Goal: Find specific page/section

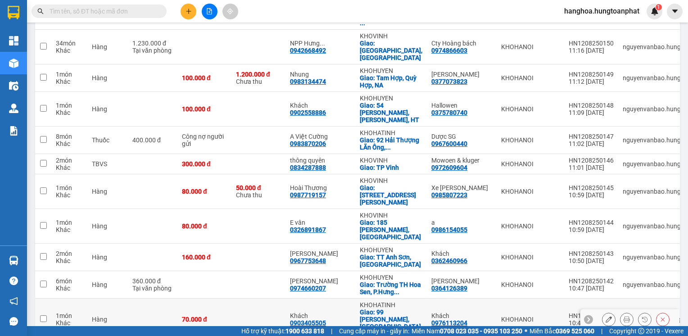
scroll to position [959, 0]
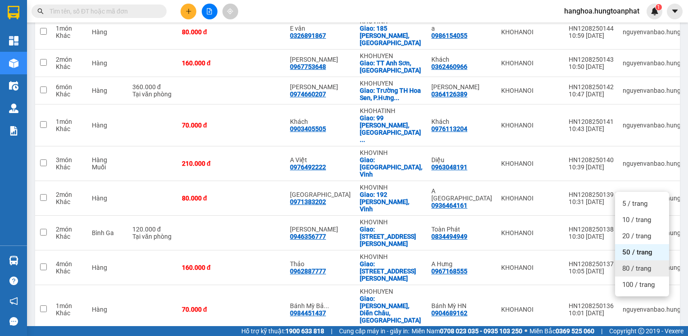
click at [627, 271] on span "80 / trang" at bounding box center [636, 268] width 29 height 9
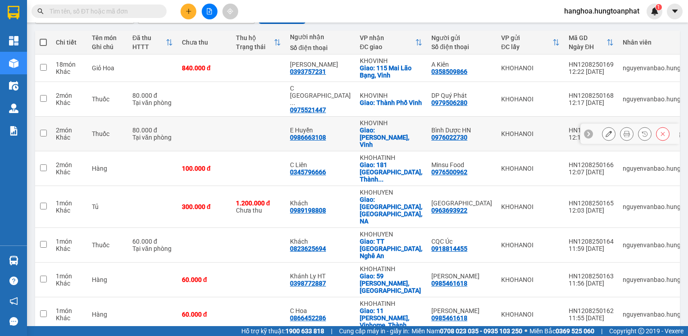
scroll to position [0, 0]
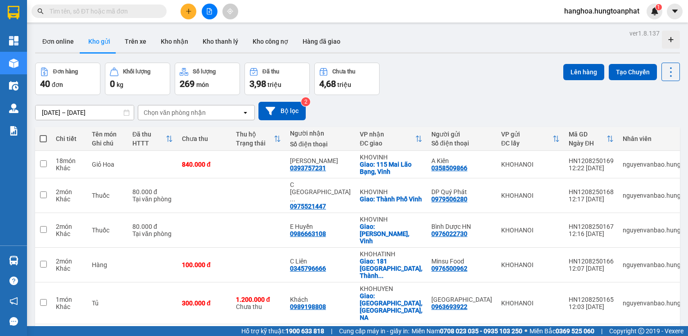
click at [443, 50] on div "Đơn online Kho gửi Trên xe Kho nhận Kho thanh lý Kho công nợ Hàng đã giao" at bounding box center [357, 43] width 645 height 24
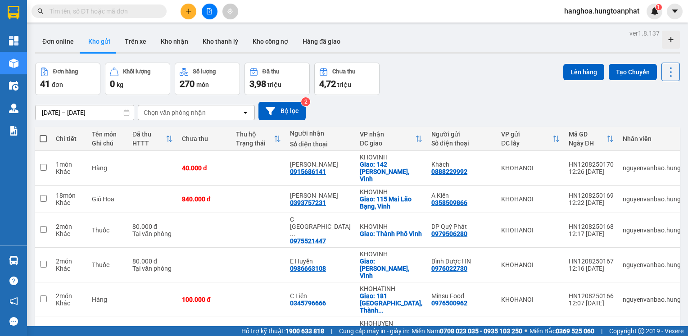
click at [450, 86] on div "Đơn hàng 41 đơn Khối lượng 0 kg Số lượng 270 món Đã thu 3,98 triệu Chưa thu 4,7…" at bounding box center [357, 79] width 645 height 32
